Goal: Check status: Check status

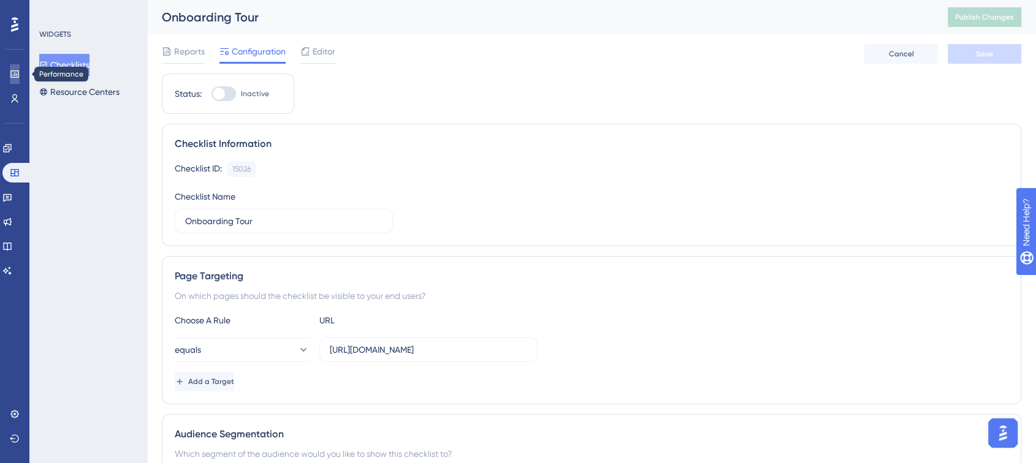
drag, startPoint x: 14, startPoint y: 72, endPoint x: 118, endPoint y: 7, distance: 122.4
click at [0, 0] on icon at bounding box center [0, 0] width 0 height 0
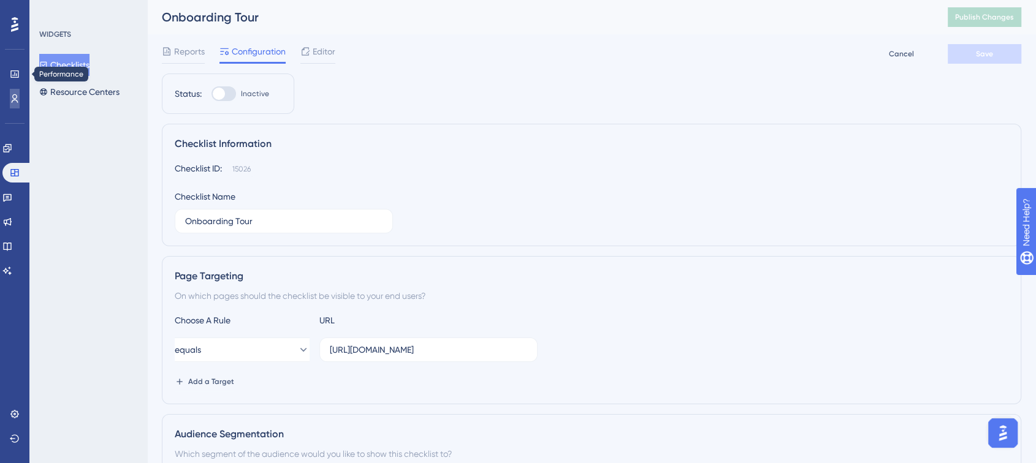
click at [12, 98] on icon at bounding box center [15, 99] width 10 height 10
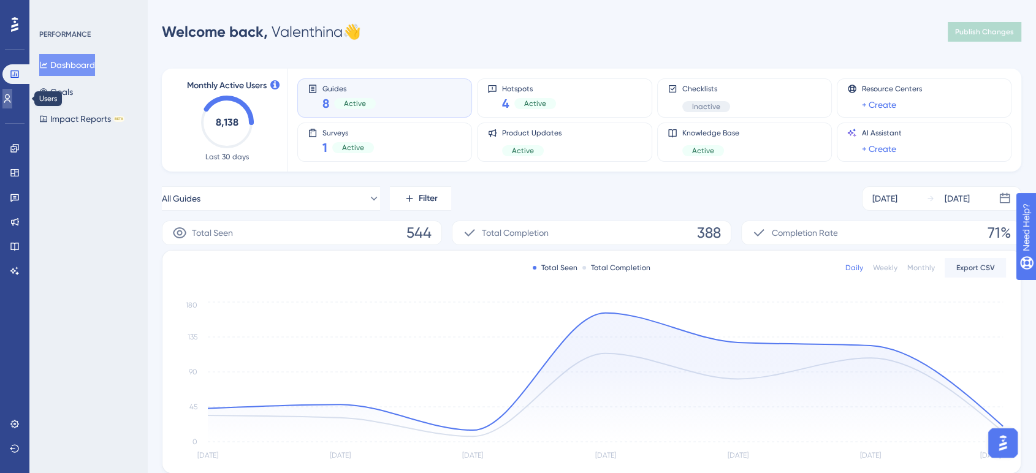
click at [0, 0] on link at bounding box center [0, 0] width 0 height 0
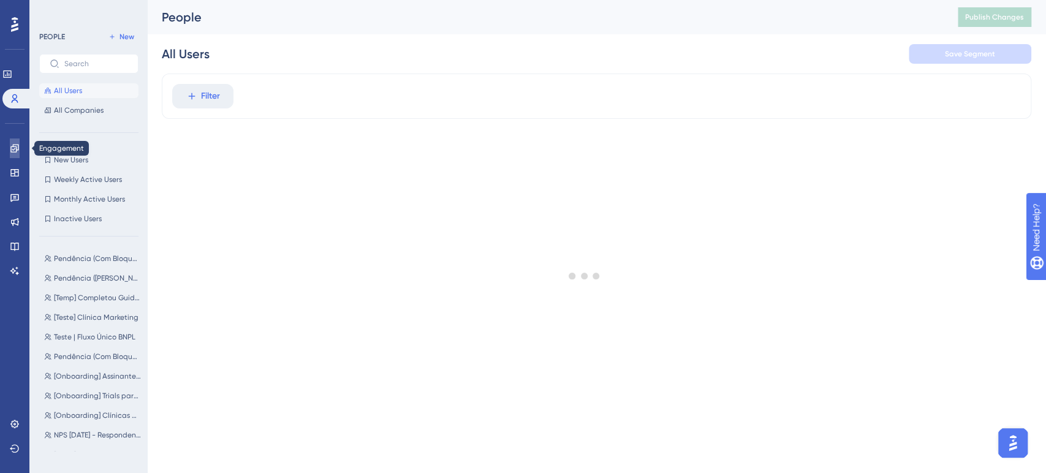
click at [17, 146] on icon at bounding box center [15, 148] width 10 height 10
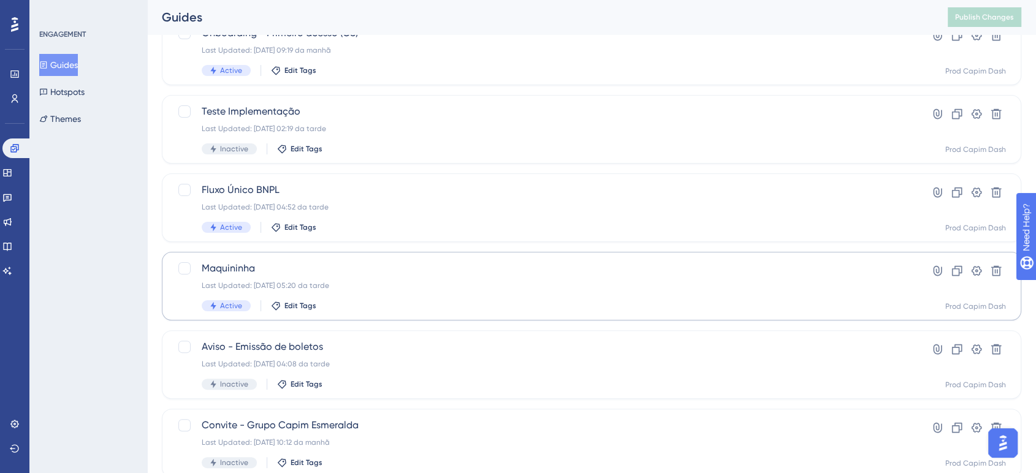
scroll to position [272, 0]
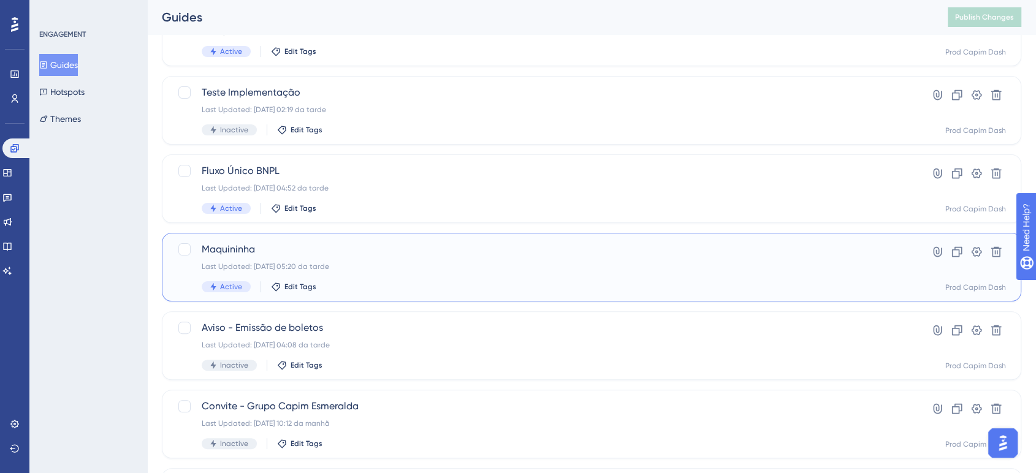
click at [332, 260] on div "Maquininha Last Updated: 22.08.2025 05:20 da tarde Active Edit Tags" at bounding box center [542, 267] width 681 height 50
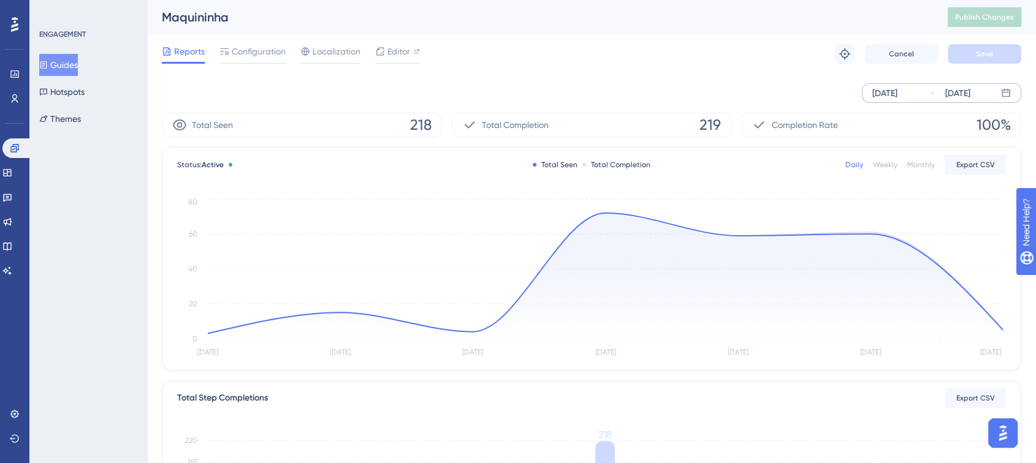
click at [897, 93] on div "Aug 22 2025" at bounding box center [884, 93] width 25 height 15
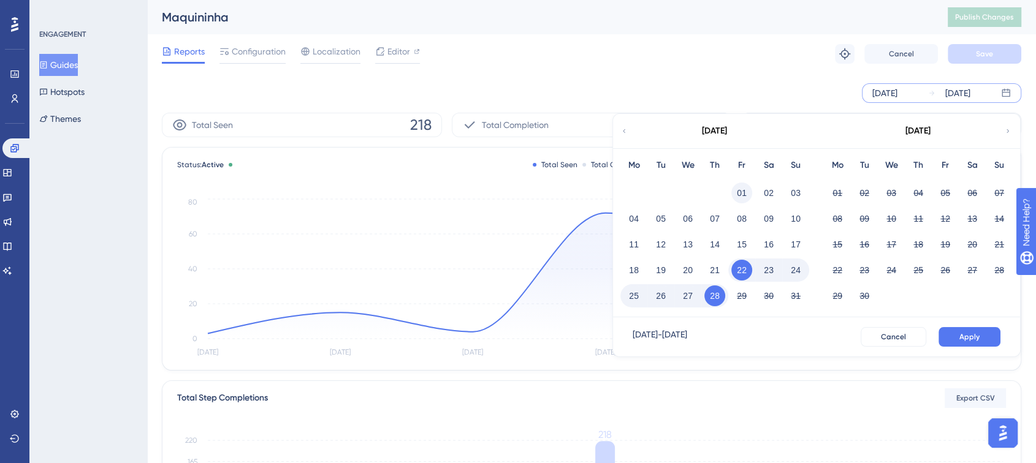
click at [740, 194] on button "01" at bounding box center [741, 193] width 21 height 21
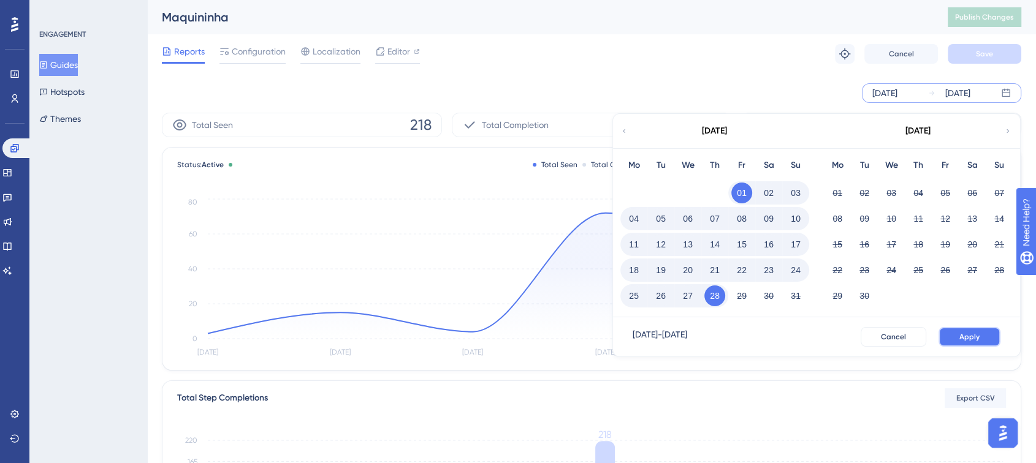
click at [960, 331] on button "Apply" at bounding box center [969, 337] width 62 height 20
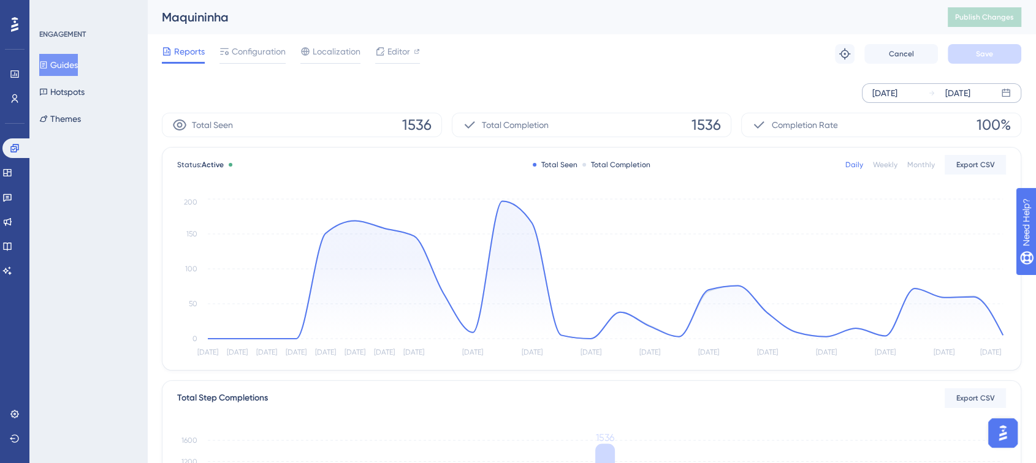
click at [882, 88] on div "Aug 01 2025" at bounding box center [884, 93] width 25 height 15
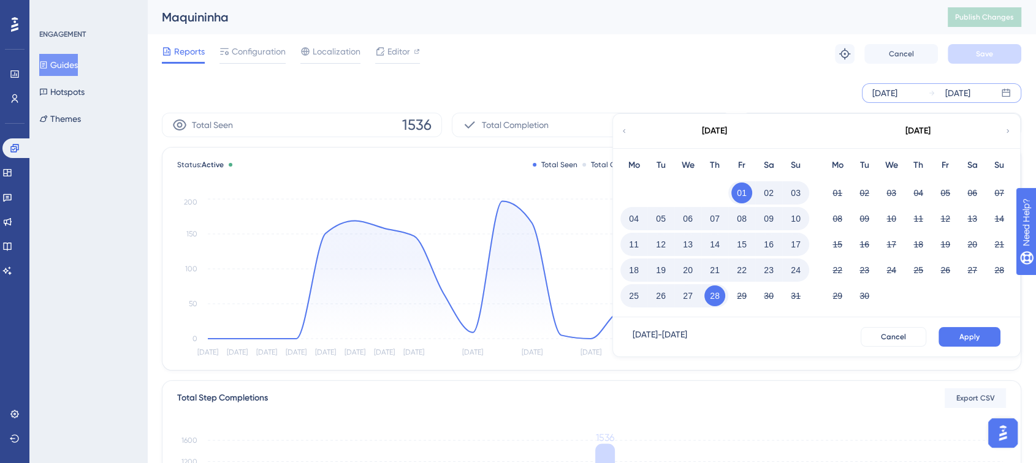
click at [627, 126] on div "August 2025" at bounding box center [714, 131] width 202 height 34
click at [622, 127] on icon at bounding box center [623, 131] width 7 height 11
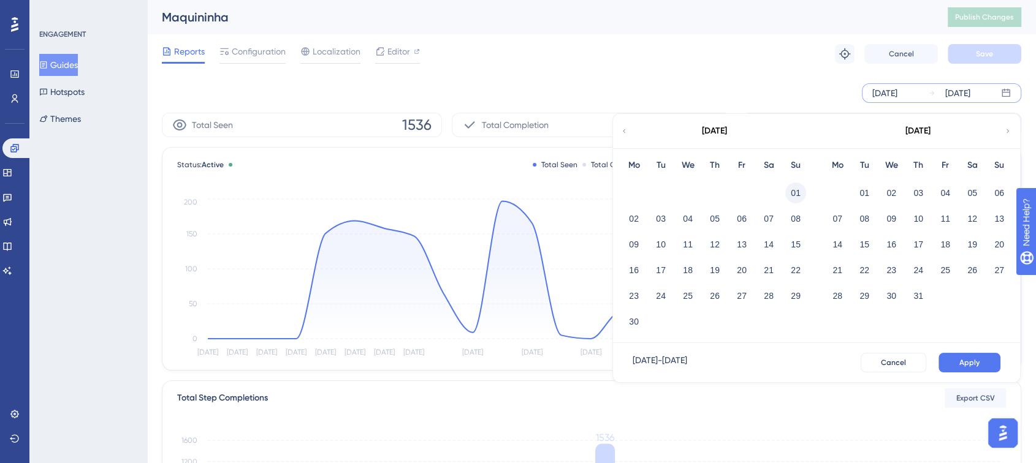
click at [791, 191] on button "01" at bounding box center [795, 193] width 21 height 21
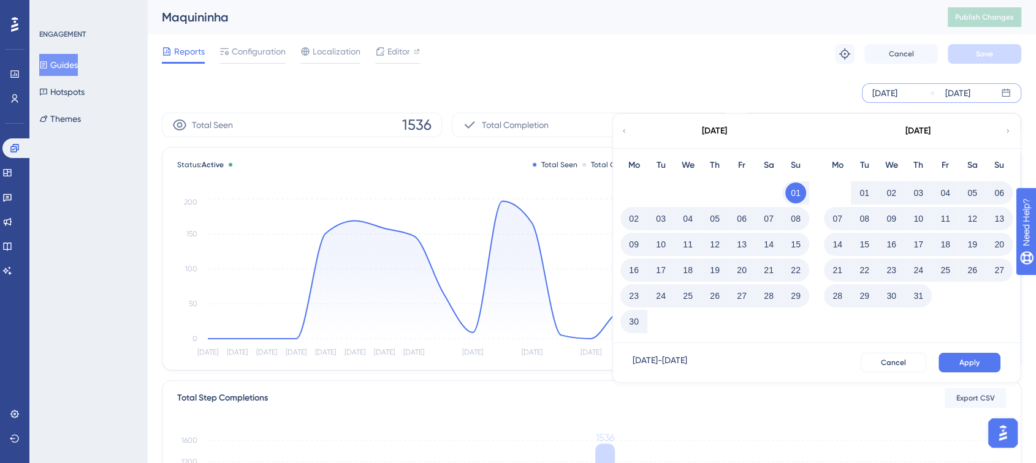
click at [862, 192] on button "01" at bounding box center [864, 193] width 21 height 21
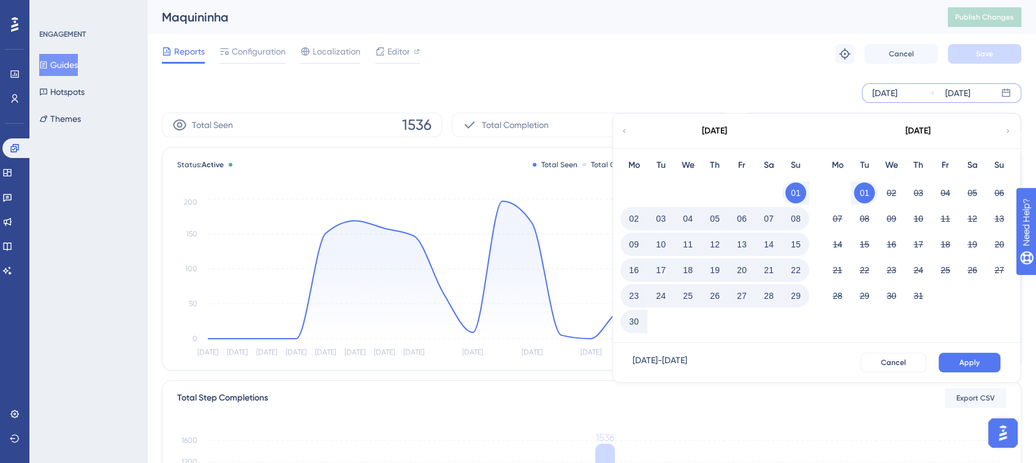
click at [867, 192] on button "01" at bounding box center [864, 193] width 21 height 21
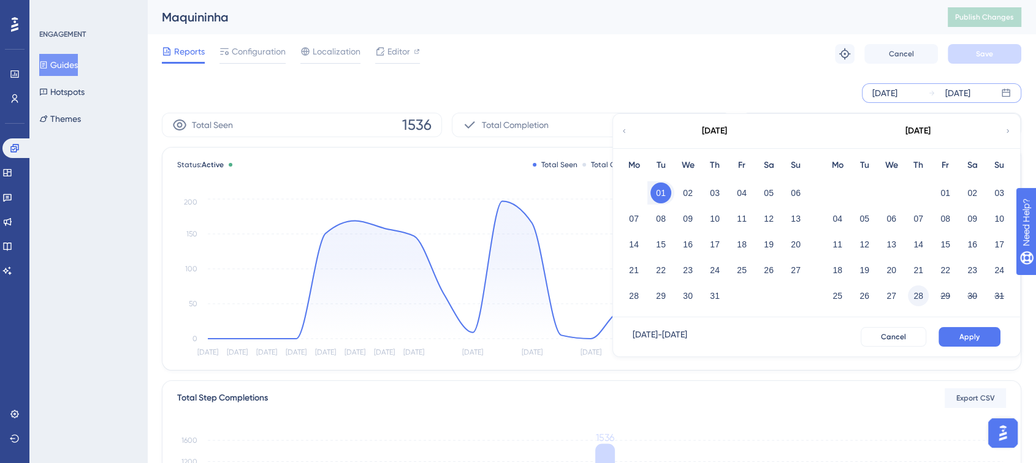
click at [922, 294] on button "28" at bounding box center [918, 296] width 21 height 21
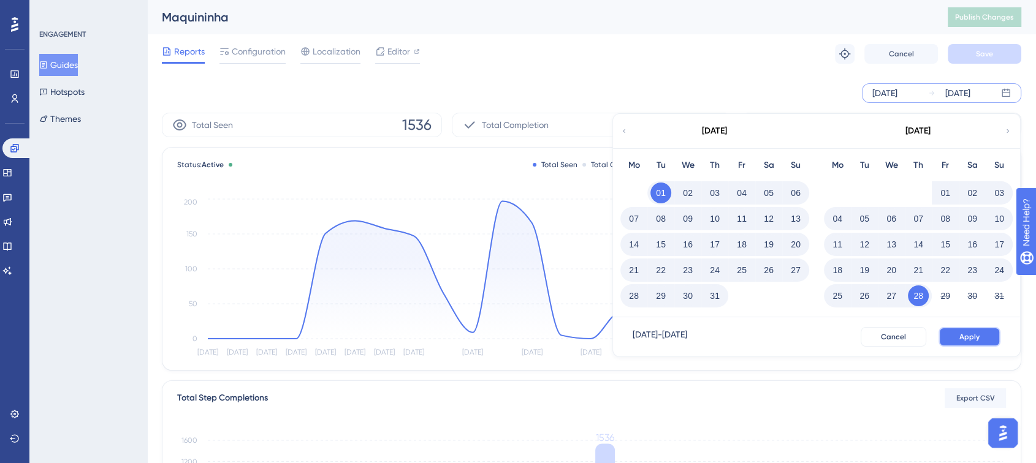
click at [975, 335] on span "Apply" at bounding box center [969, 337] width 20 height 10
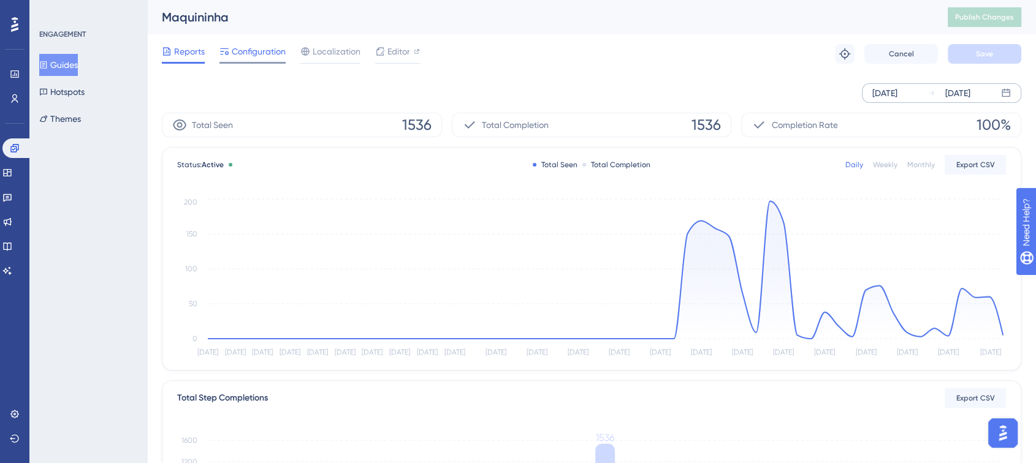
click at [236, 51] on span "Configuration" at bounding box center [259, 51] width 54 height 15
